Goal: Transaction & Acquisition: Purchase product/service

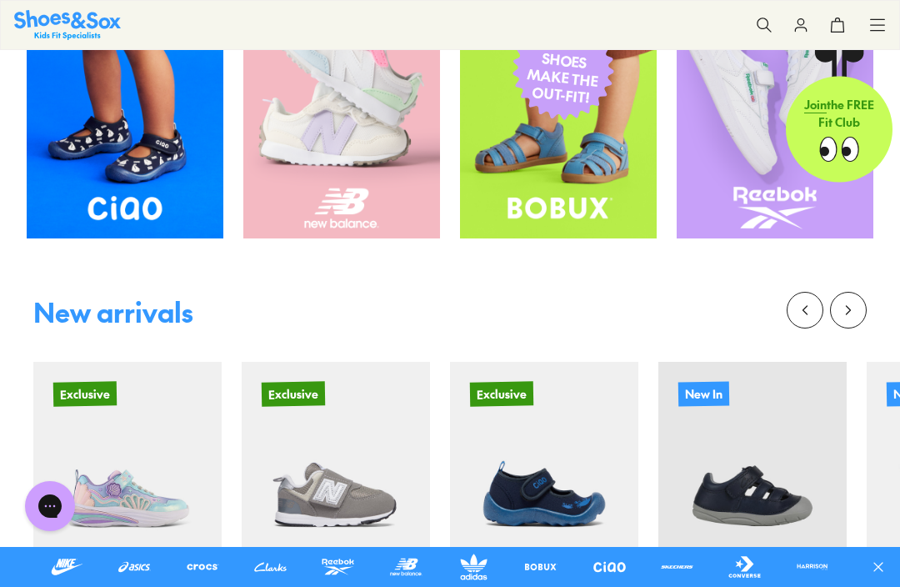
scroll to position [474, 0]
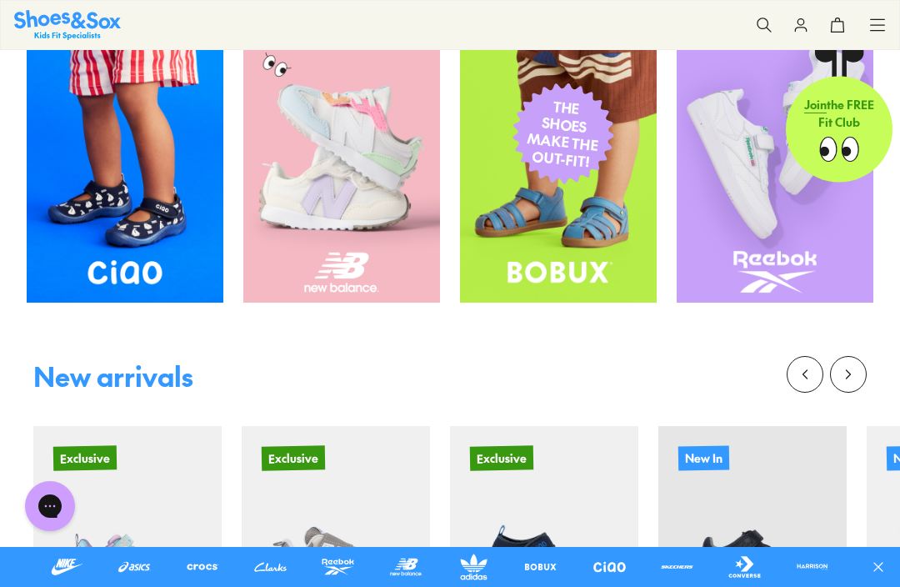
click at [895, 580] on button at bounding box center [885, 567] width 30 height 40
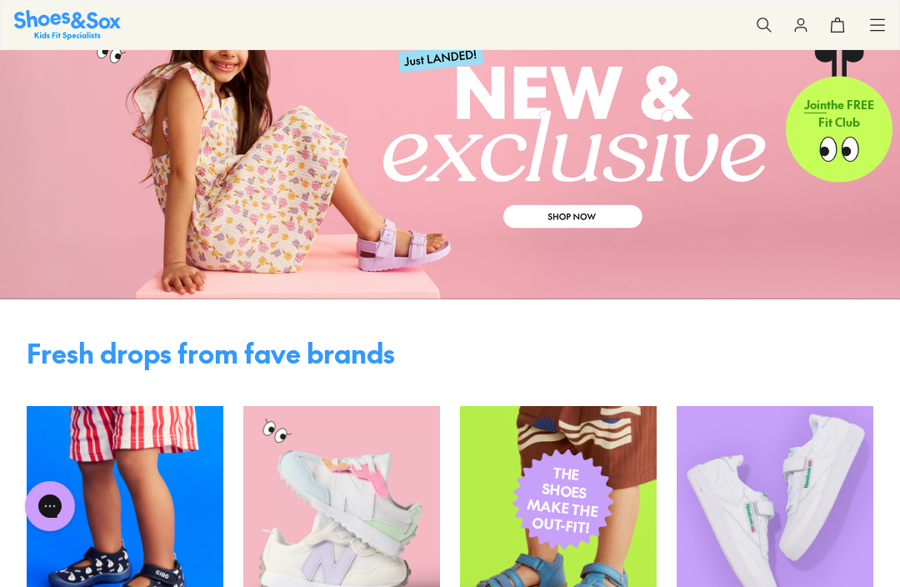
scroll to position [0, 0]
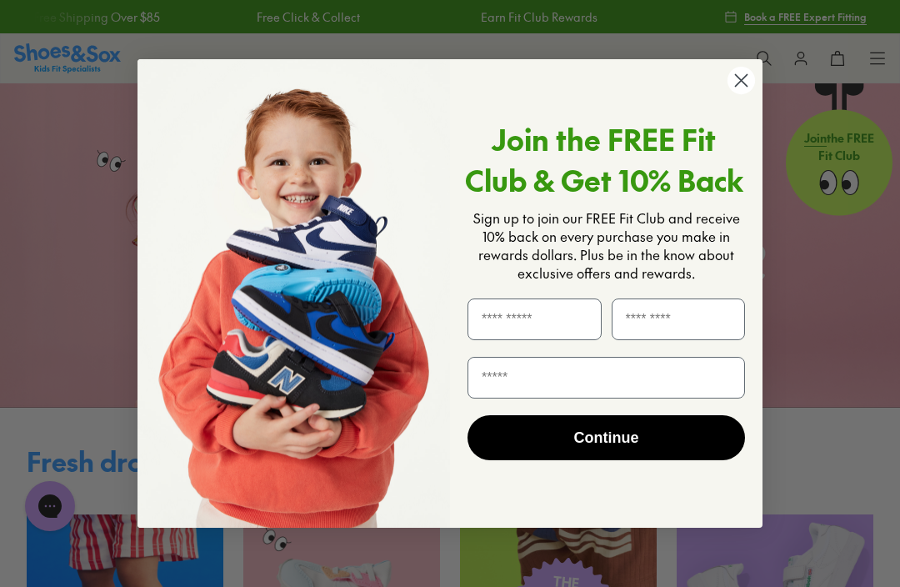
click at [748, 88] on circle "Close dialog" at bounding box center [742, 81] width 28 height 28
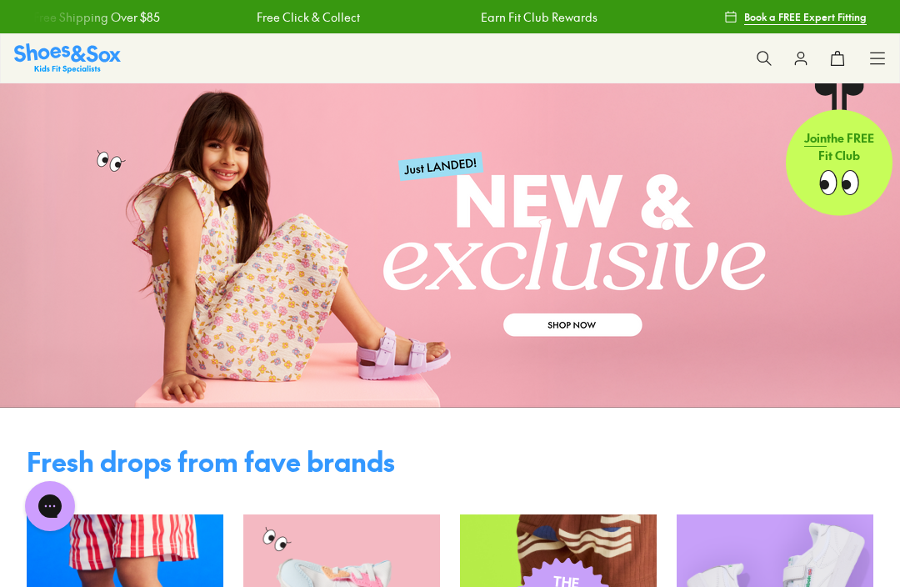
click at [854, 63] on button "0" at bounding box center [837, 58] width 37 height 37
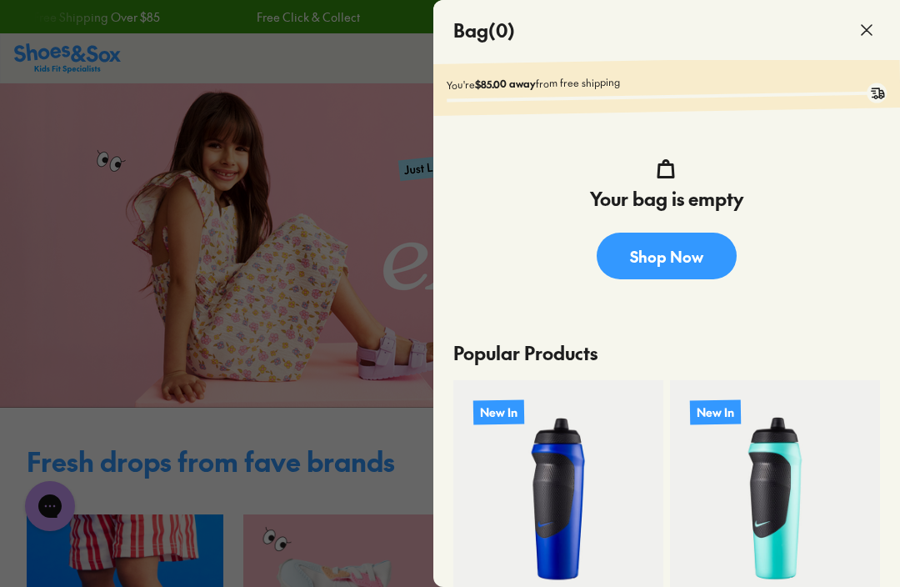
click at [858, 38] on icon at bounding box center [867, 30] width 20 height 20
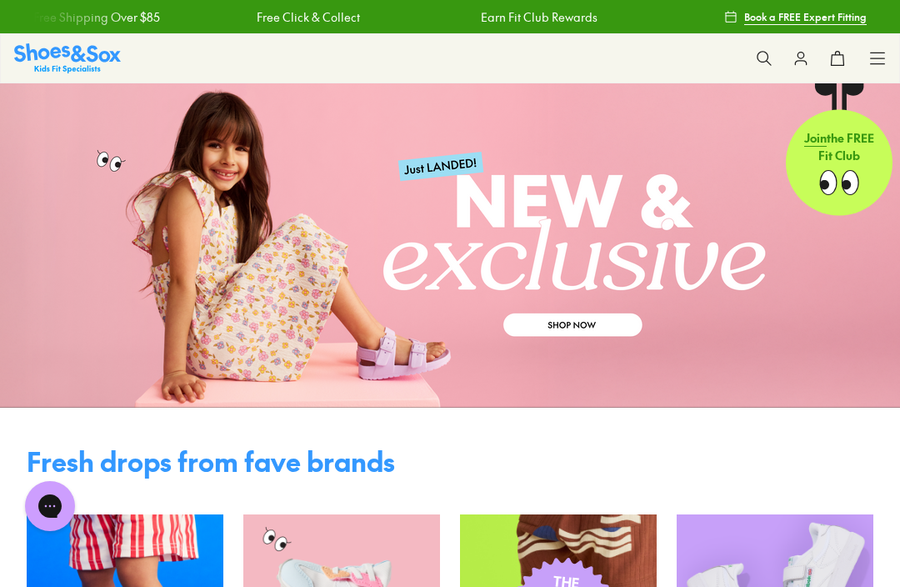
click at [883, 51] on icon at bounding box center [877, 58] width 17 height 17
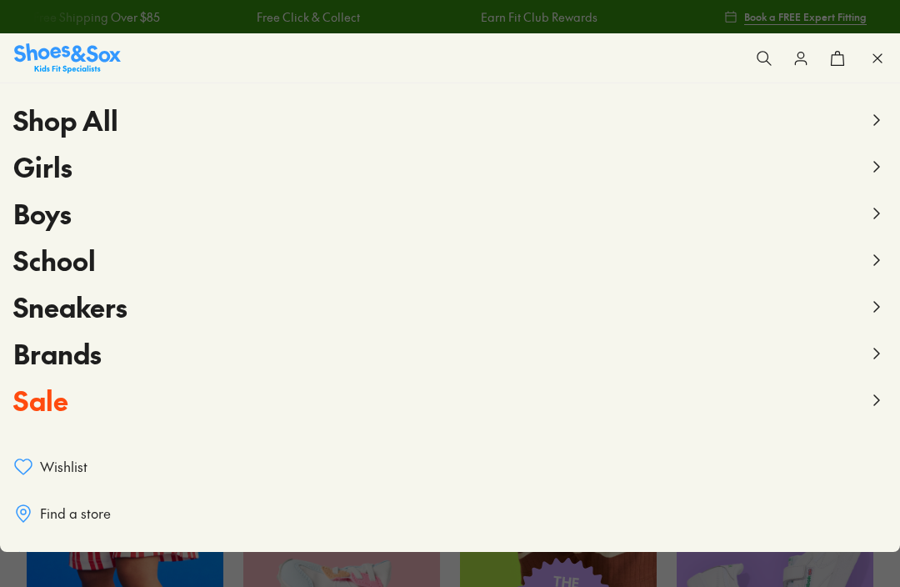
click at [42, 166] on span "Girls" at bounding box center [42, 167] width 59 height 38
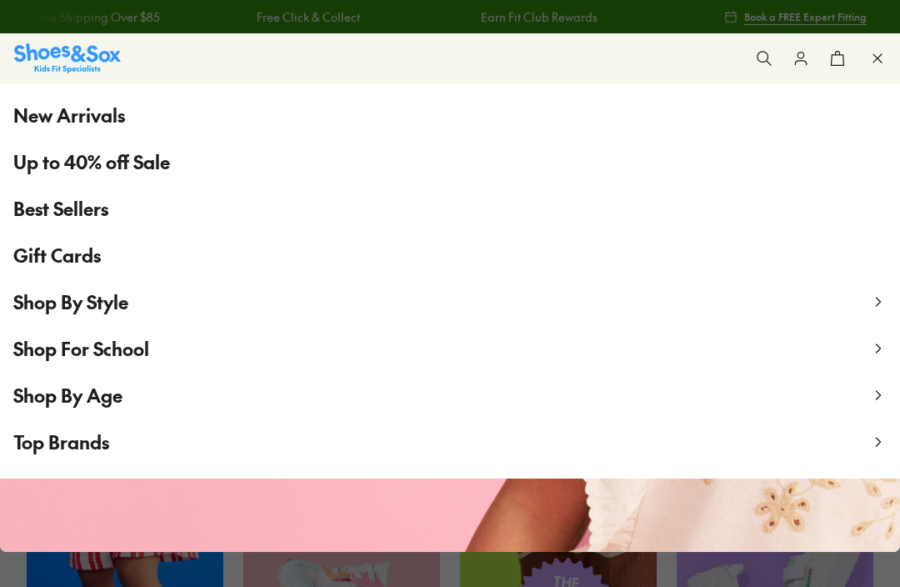
scroll to position [112, 0]
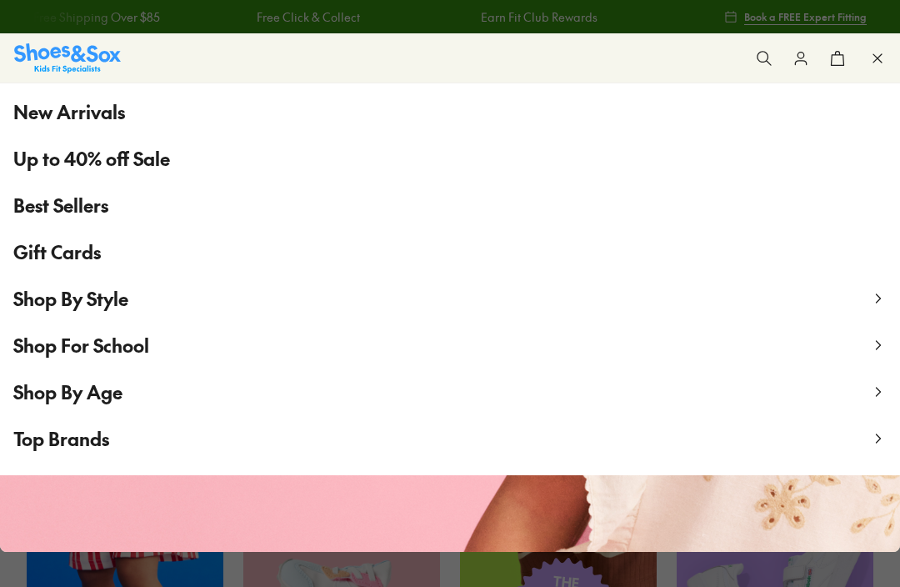
click at [413, 381] on button "Shop By Age" at bounding box center [450, 391] width 900 height 47
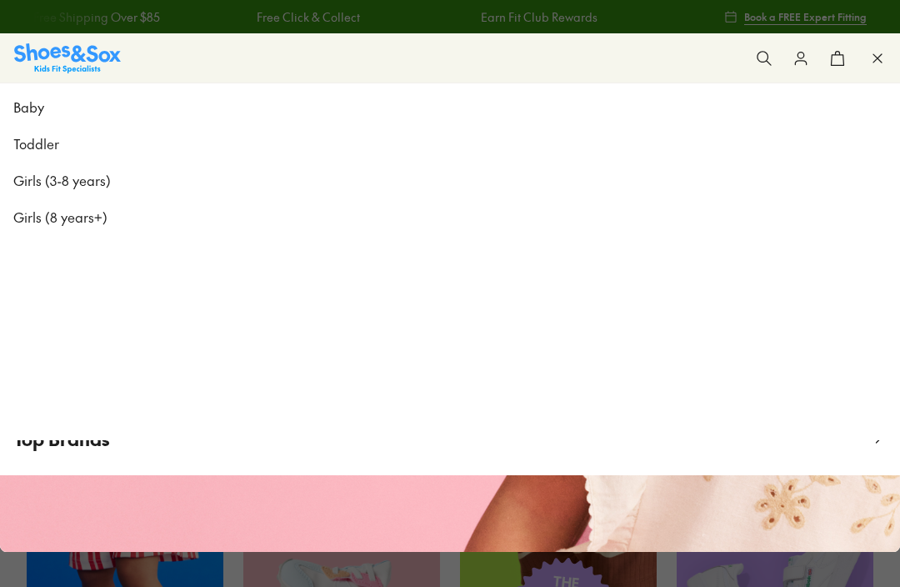
scroll to position [0, 0]
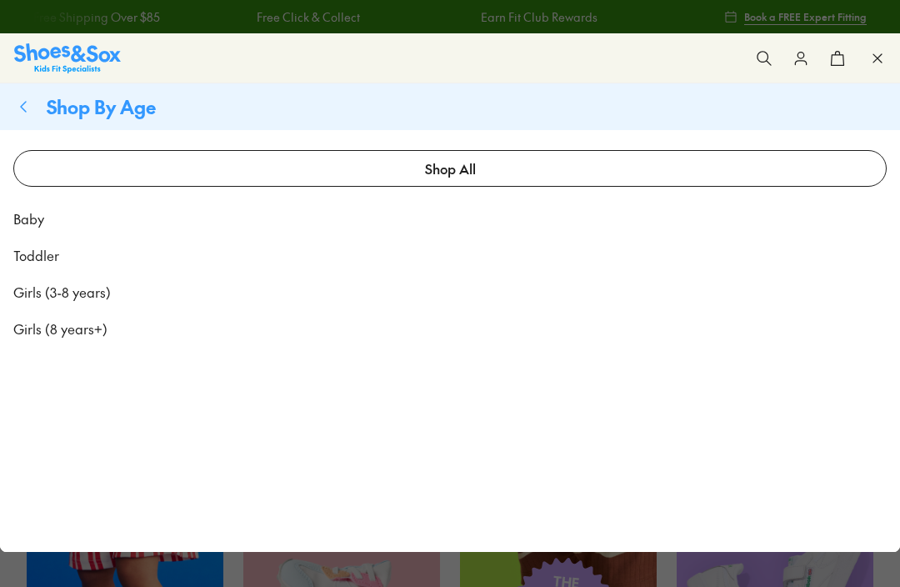
click at [105, 333] on span "Girls (8 years+)" at bounding box center [60, 328] width 94 height 20
click at [84, 327] on span "Girls (8 years+)" at bounding box center [60, 328] width 94 height 20
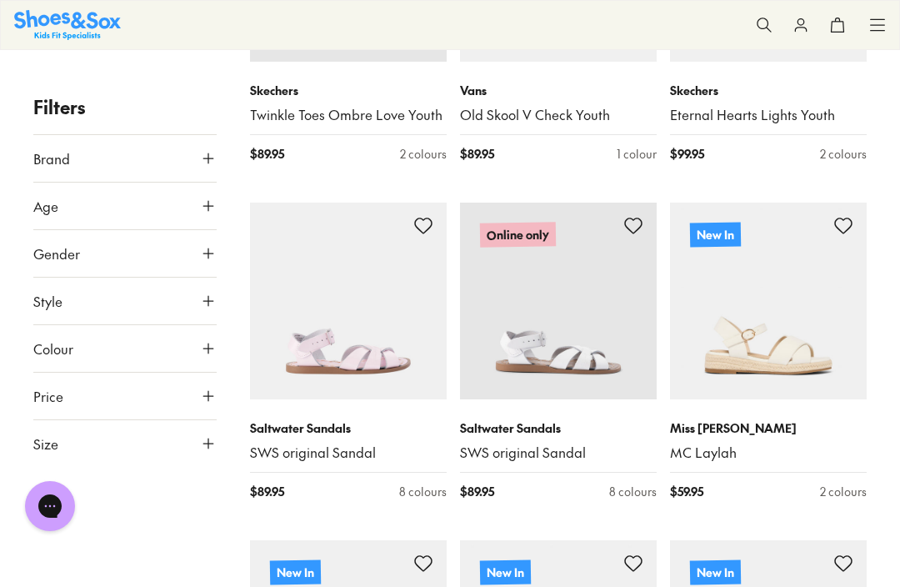
scroll to position [1505, 0]
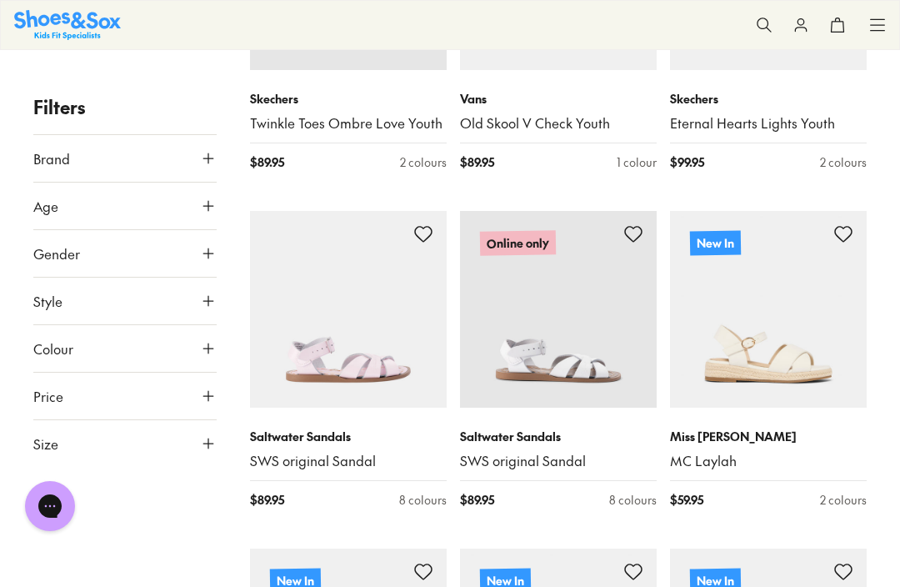
click at [849, 224] on icon at bounding box center [843, 234] width 20 height 20
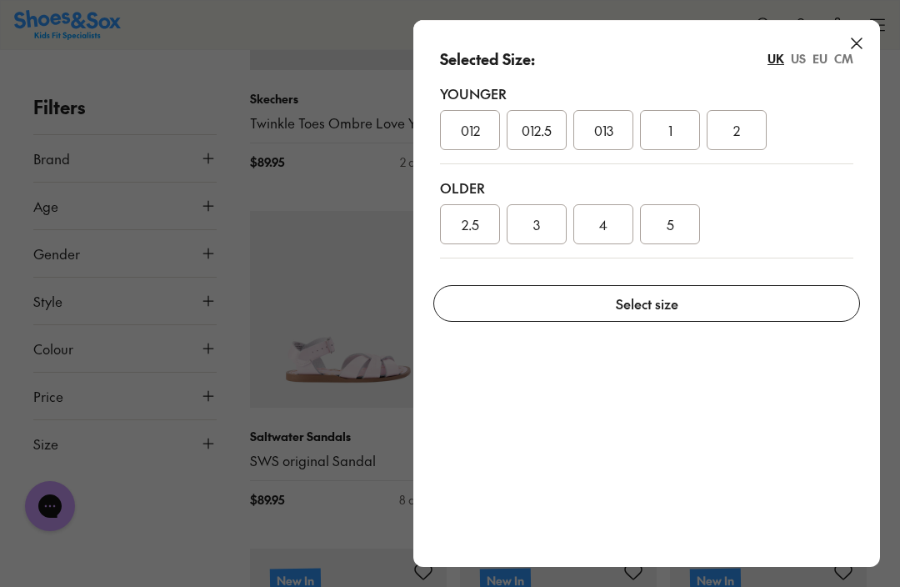
click at [546, 215] on div "3" at bounding box center [537, 224] width 60 height 40
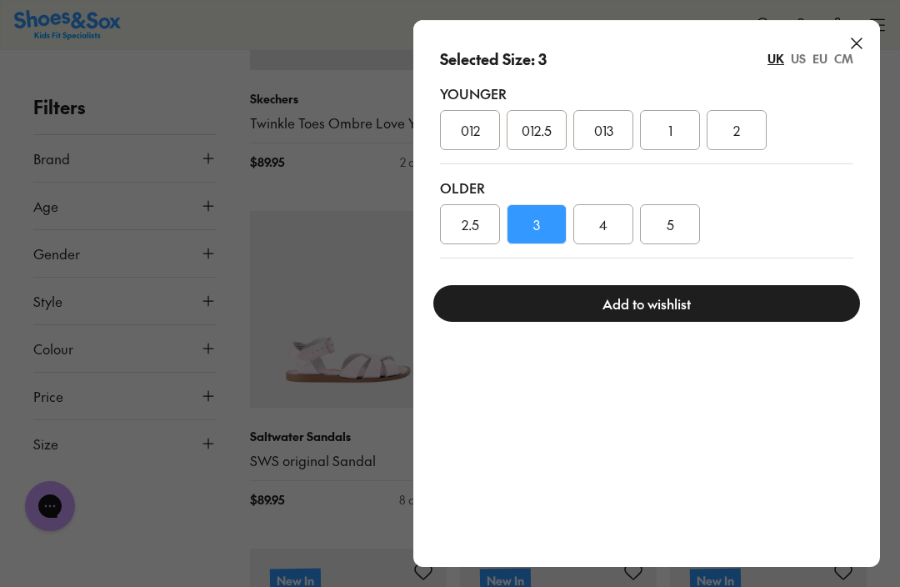
click at [707, 299] on button "Add to wishlist" at bounding box center [646, 303] width 427 height 37
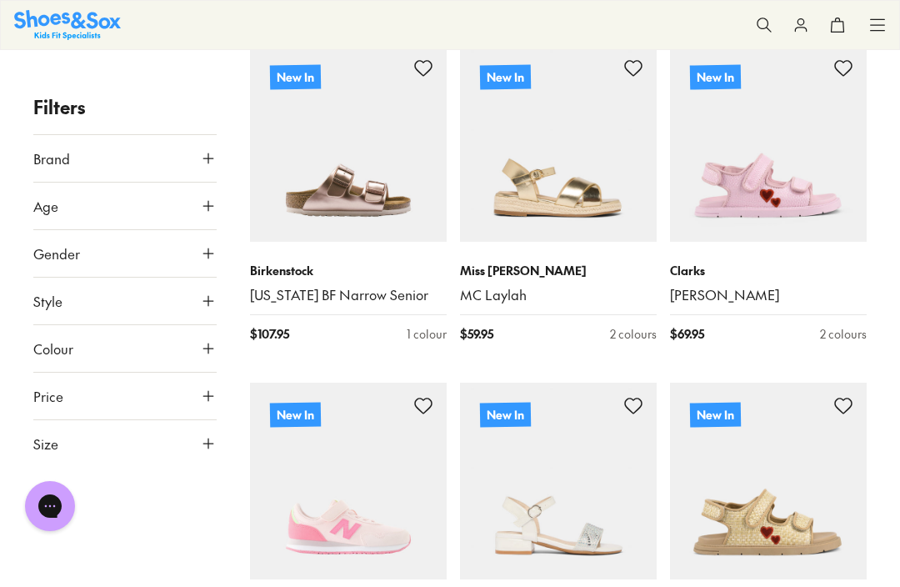
scroll to position [2013, 0]
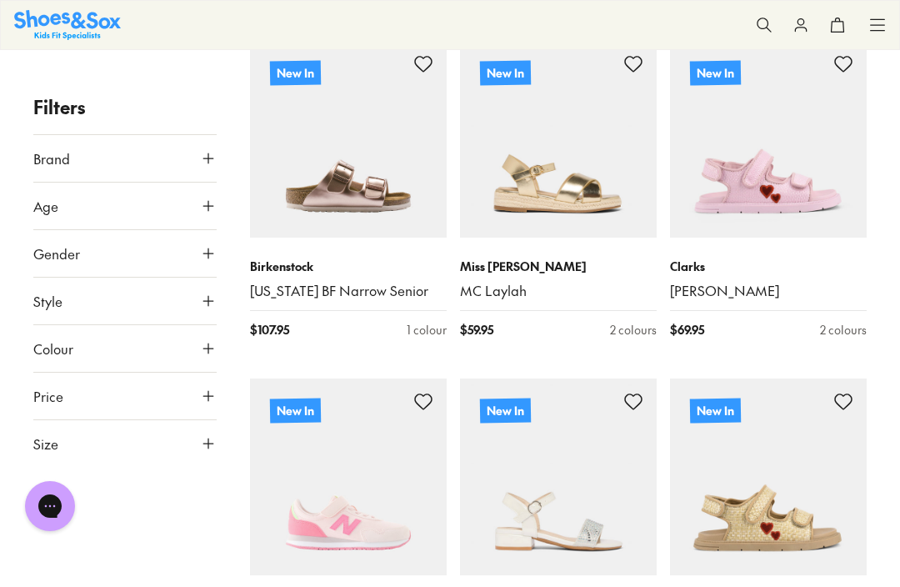
click at [638, 394] on use at bounding box center [633, 401] width 17 height 15
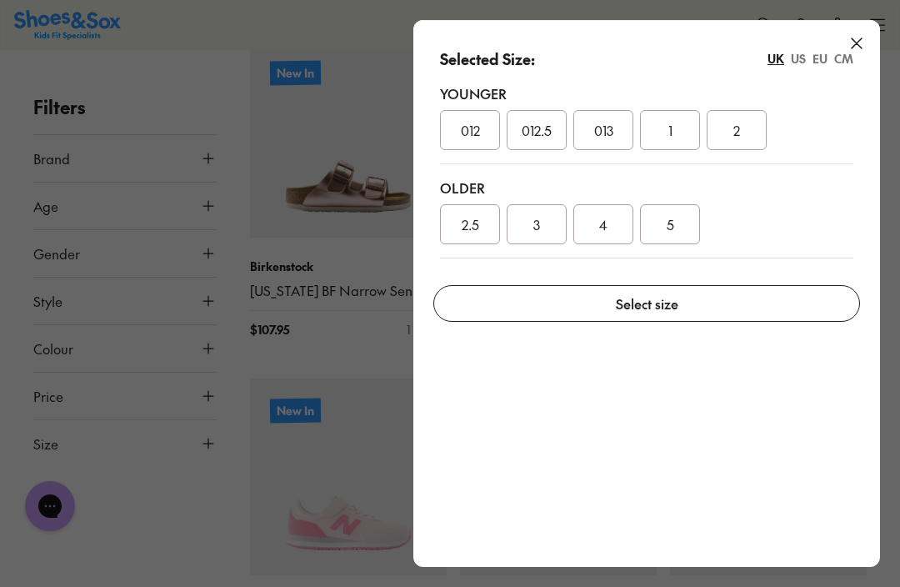
click at [535, 215] on span "3" at bounding box center [536, 224] width 7 height 20
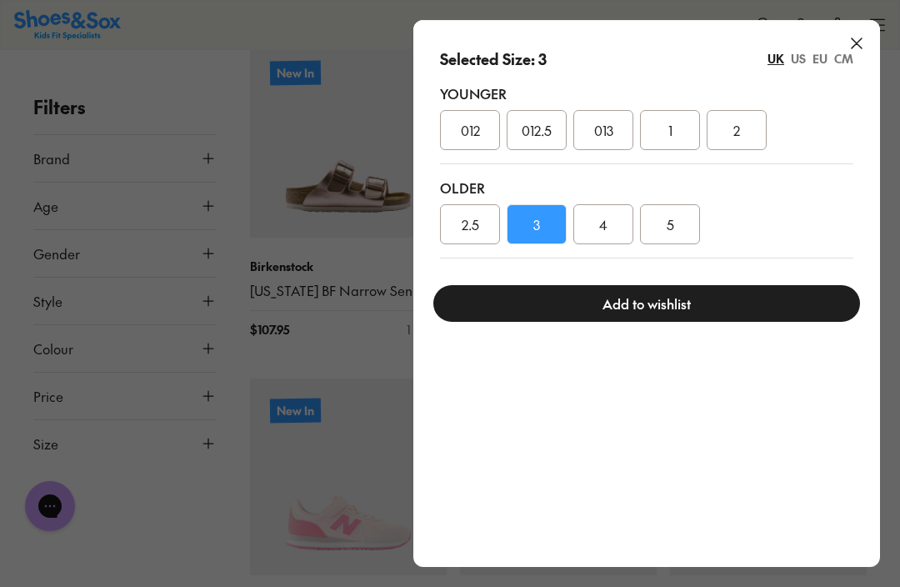
click at [689, 314] on button "Add to wishlist" at bounding box center [646, 303] width 427 height 37
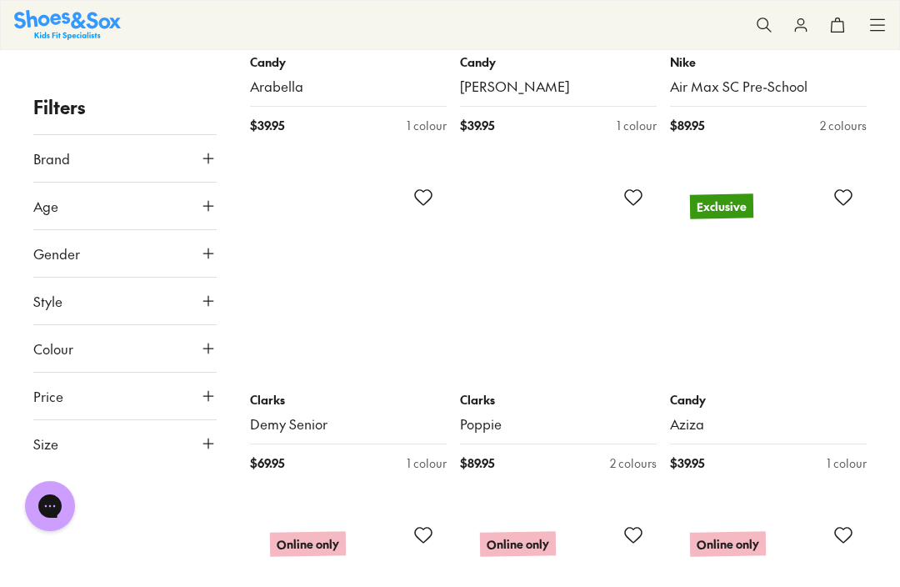
scroll to position [6881, 0]
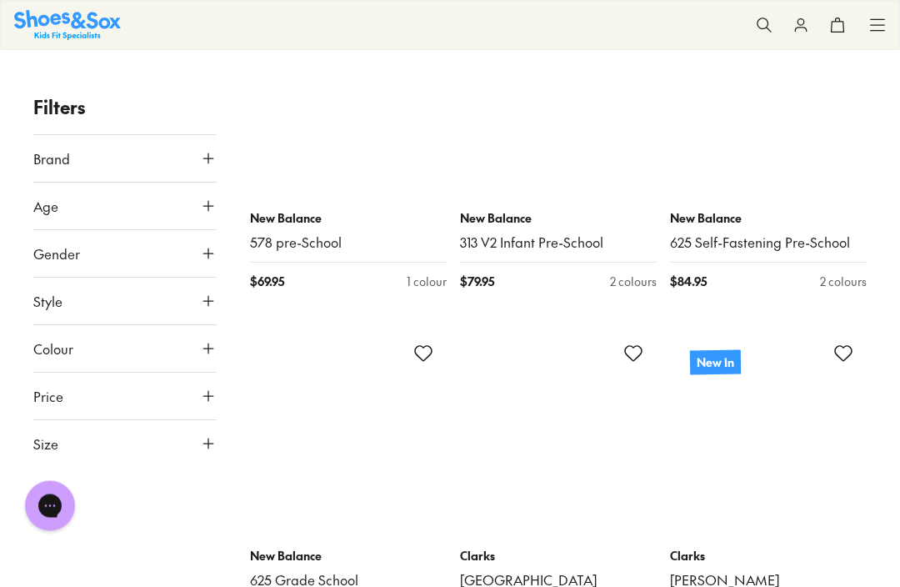
scroll to position [10382, 0]
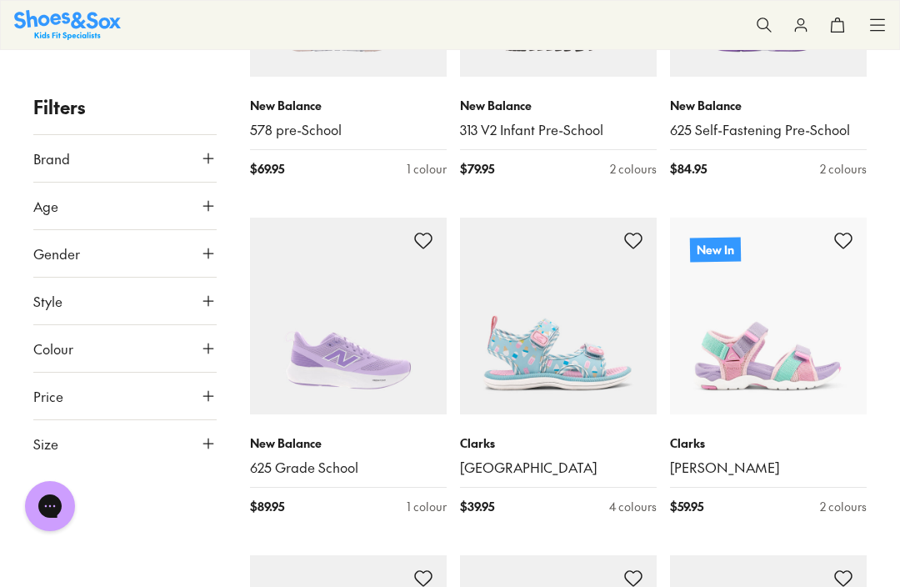
scroll to position [10980, 0]
